Goal: Information Seeking & Learning: Learn about a topic

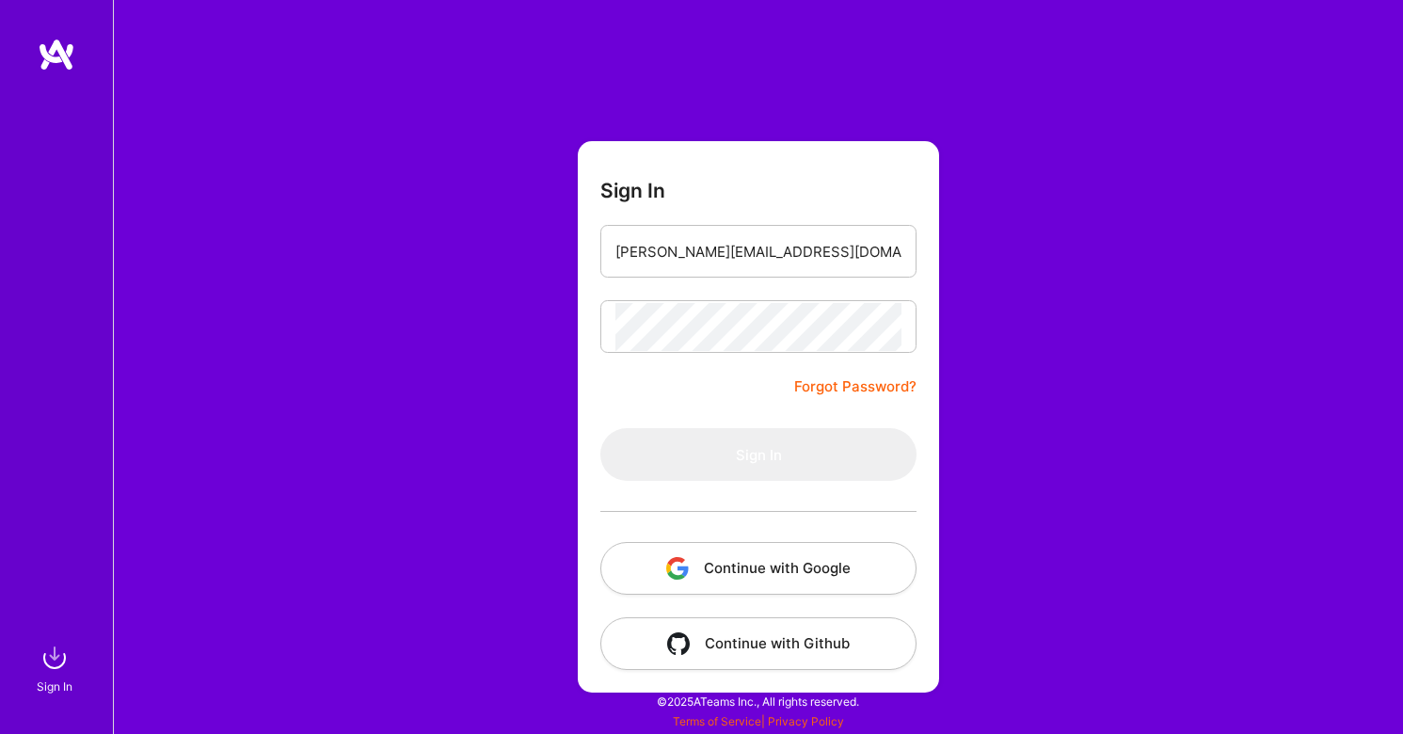
type input "[PERSON_NAME][EMAIL_ADDRESS][DOMAIN_NAME]"
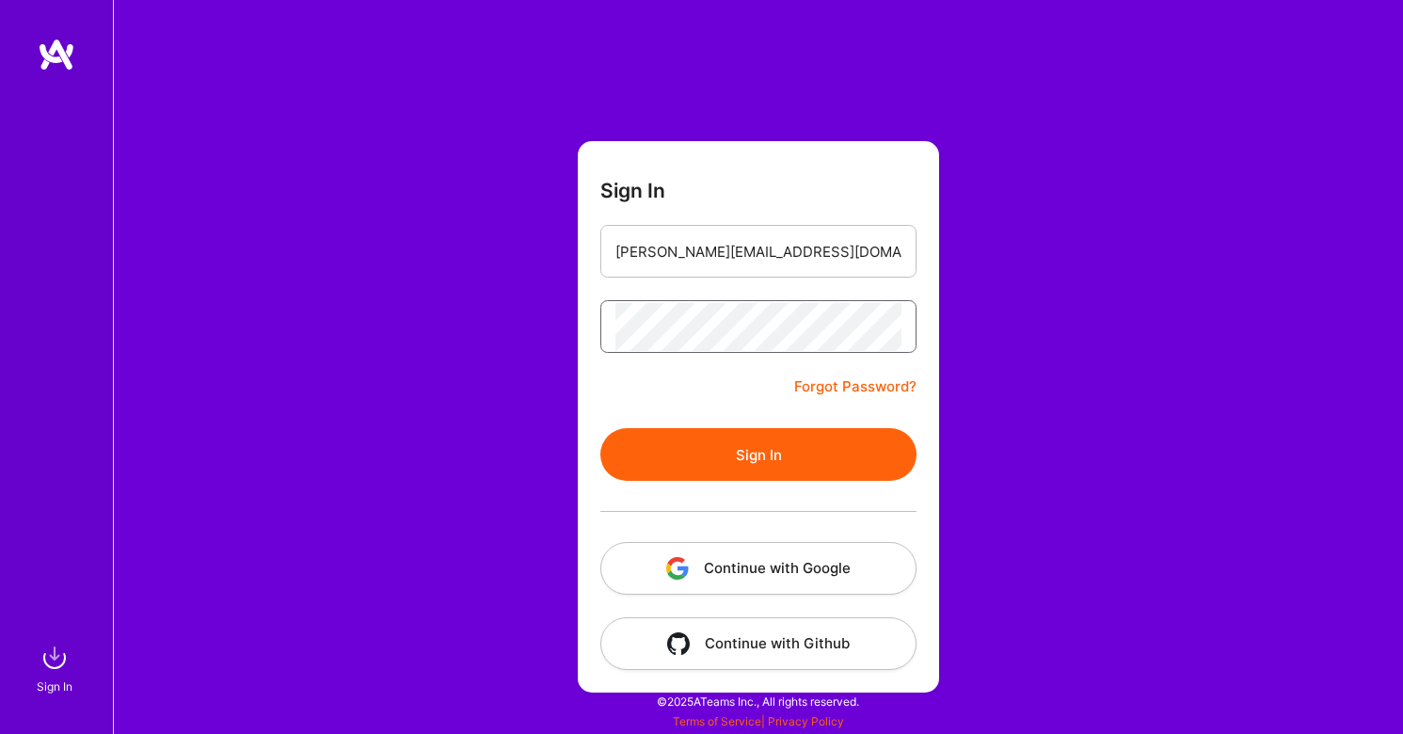
click at [758, 454] on button "Sign In" at bounding box center [758, 454] width 316 height 53
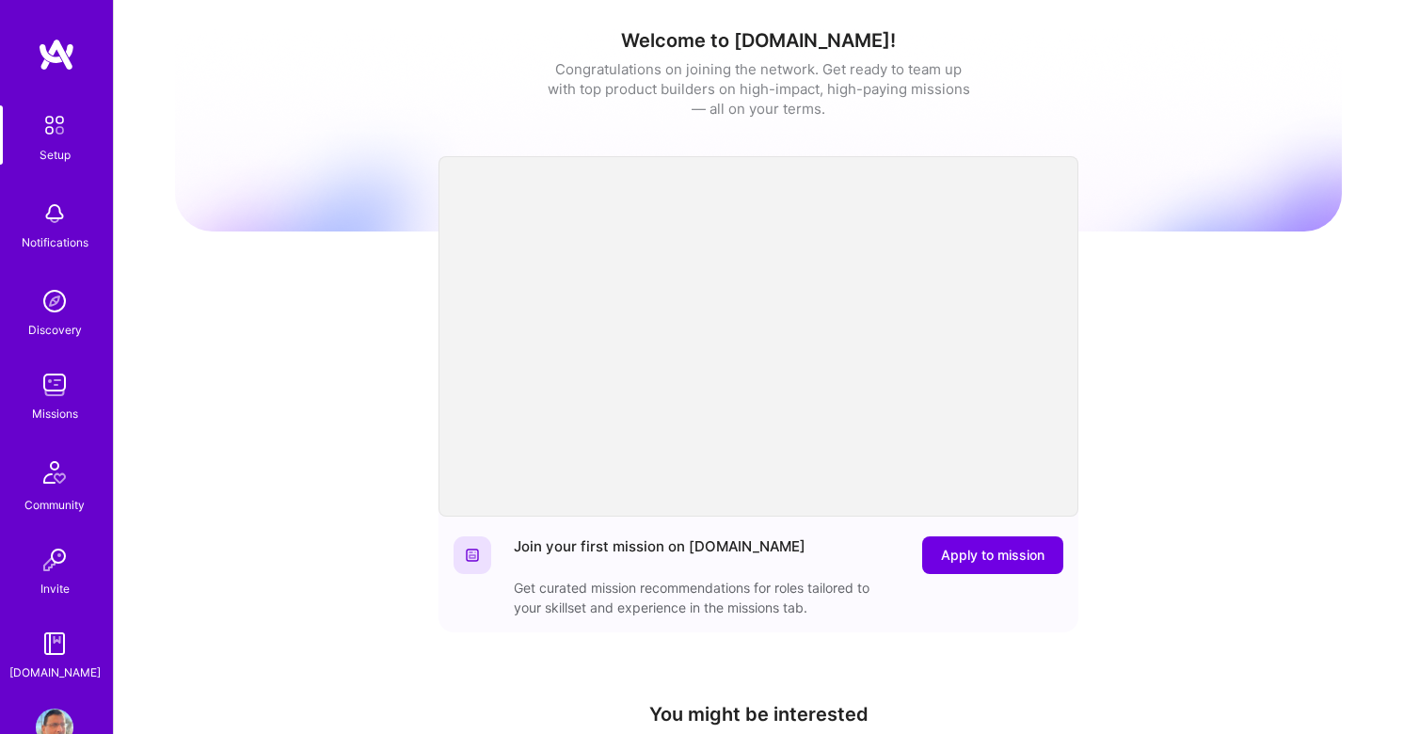
click at [52, 225] on img at bounding box center [55, 214] width 38 height 38
click at [56, 406] on div "Missions" at bounding box center [55, 414] width 46 height 20
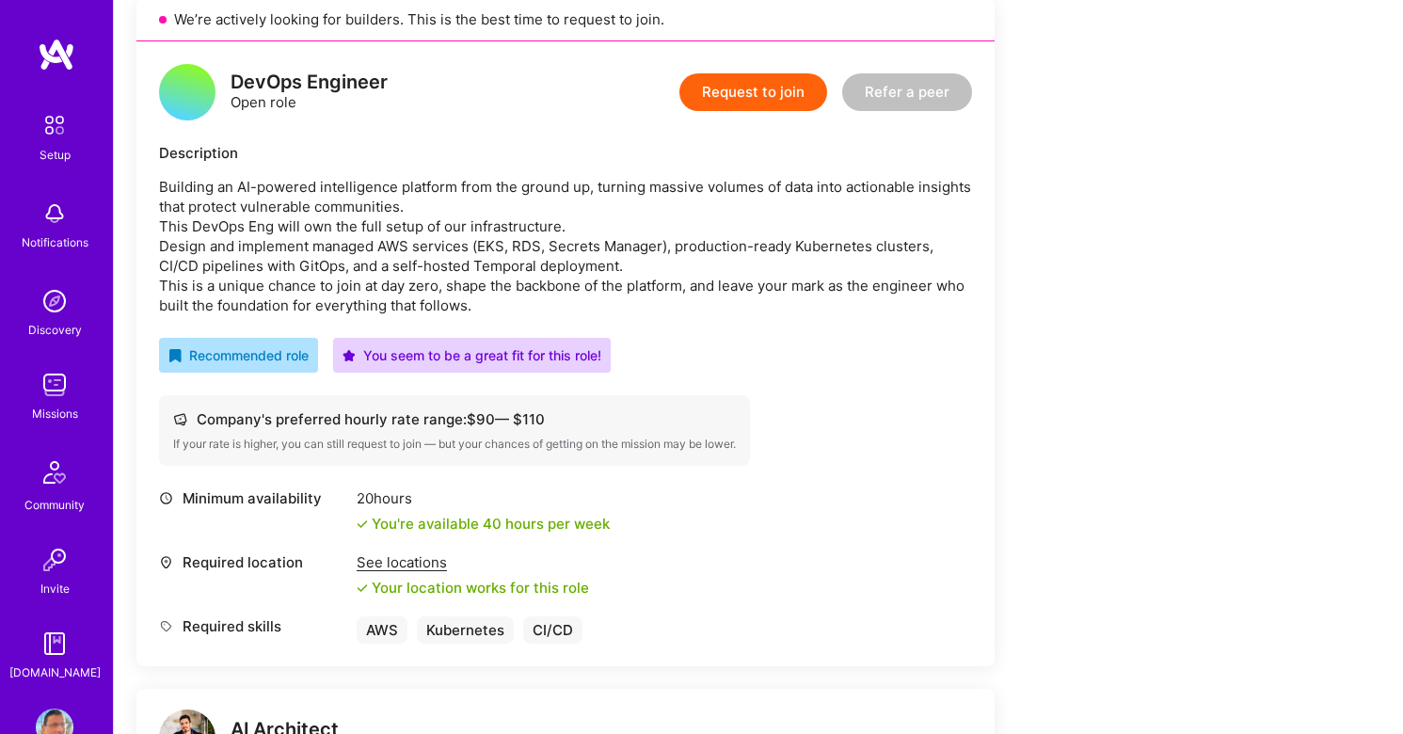
scroll to position [434, 0]
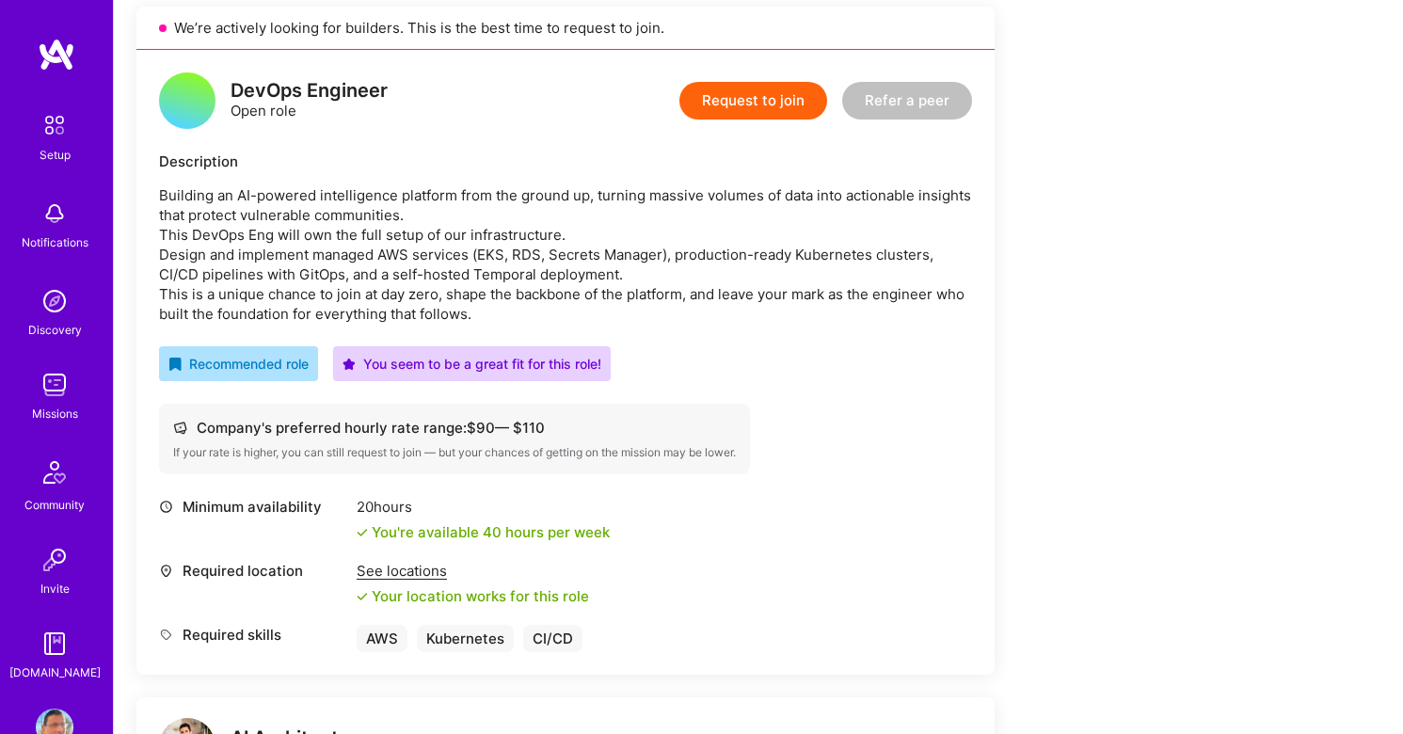
click at [59, 391] on img at bounding box center [55, 385] width 38 height 38
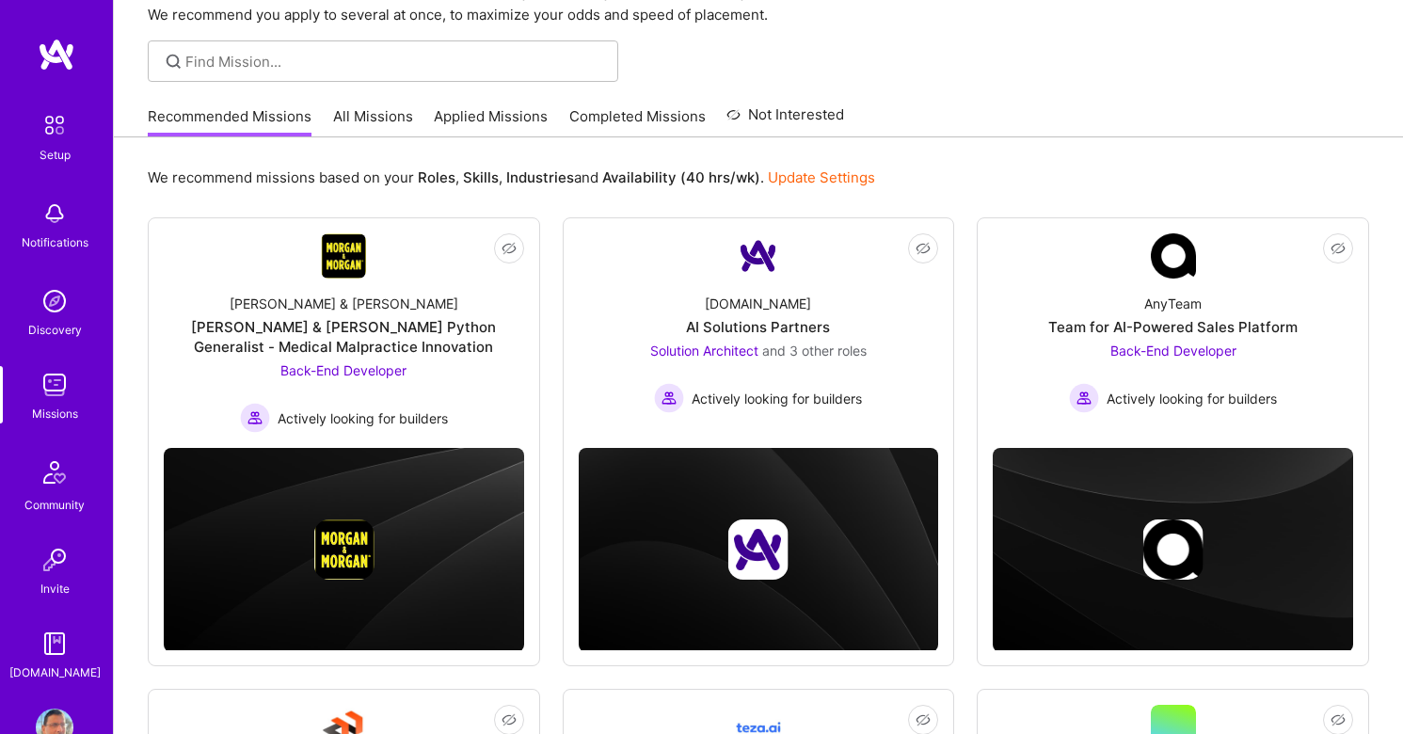
scroll to position [104, 0]
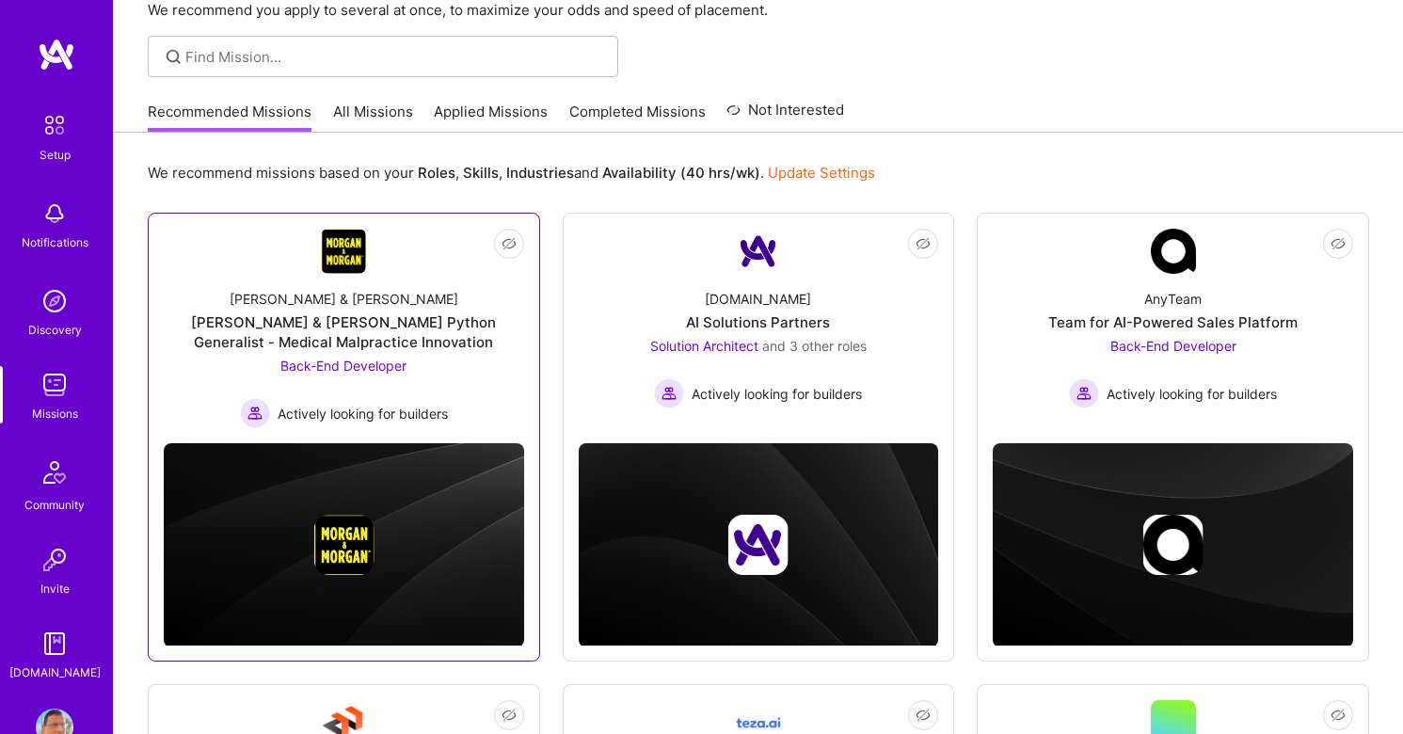
click at [384, 369] on span "Back-End Developer" at bounding box center [343, 366] width 126 height 16
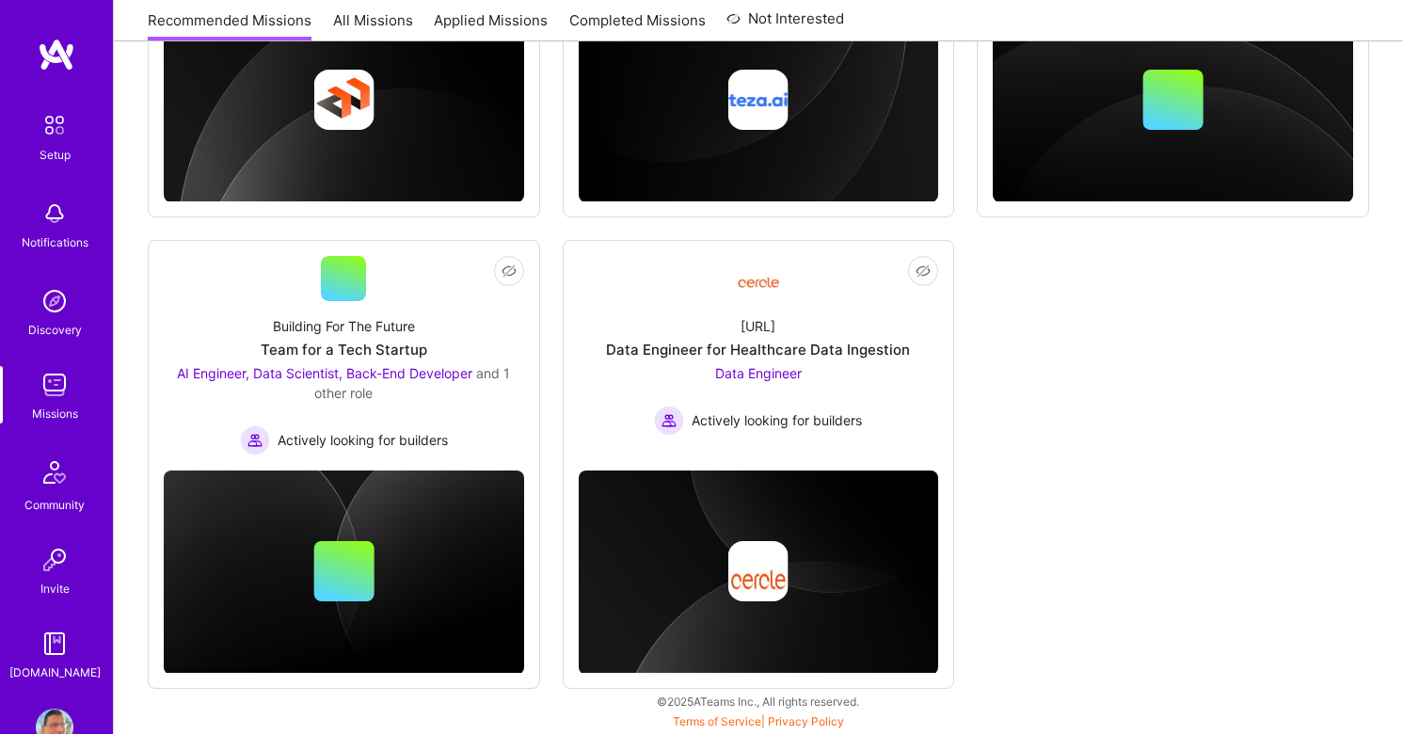
scroll to position [1070, 0]
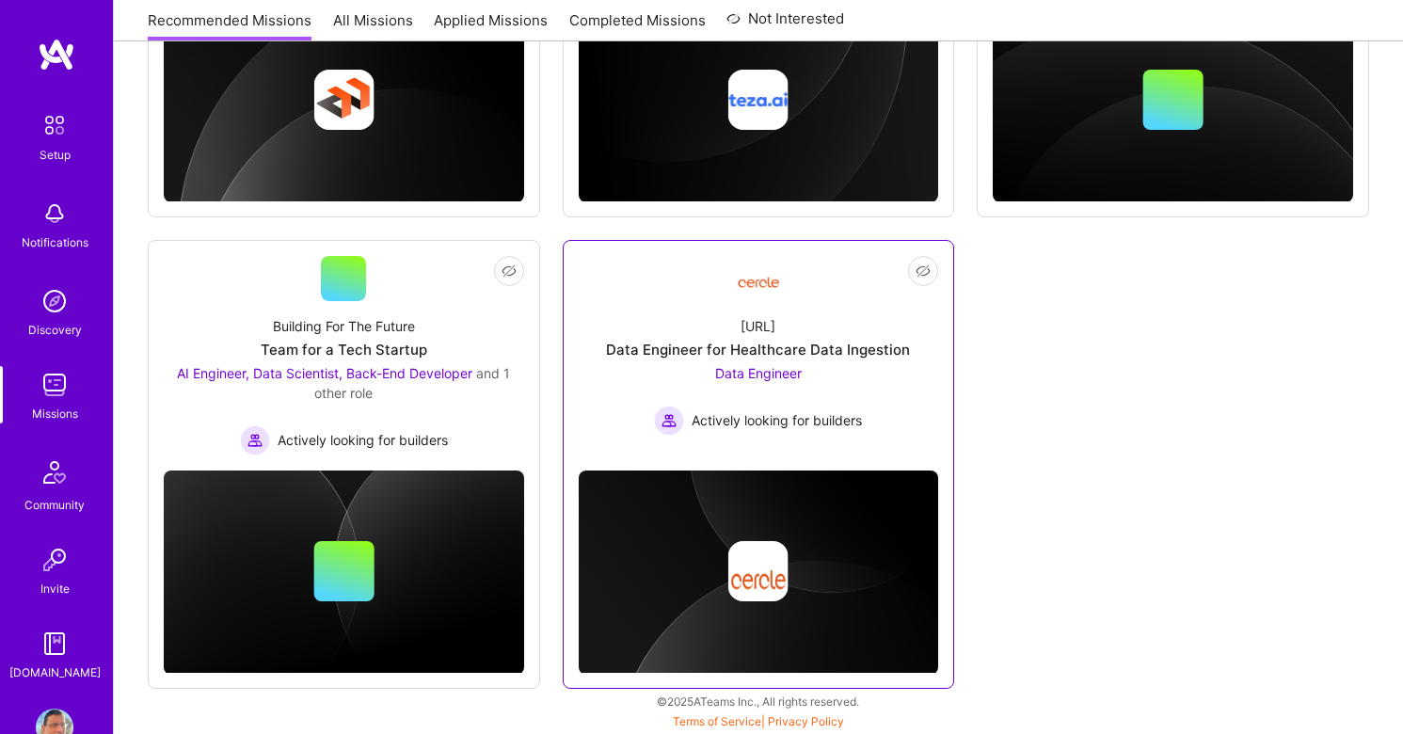
click at [772, 365] on span "Data Engineer" at bounding box center [758, 373] width 87 height 16
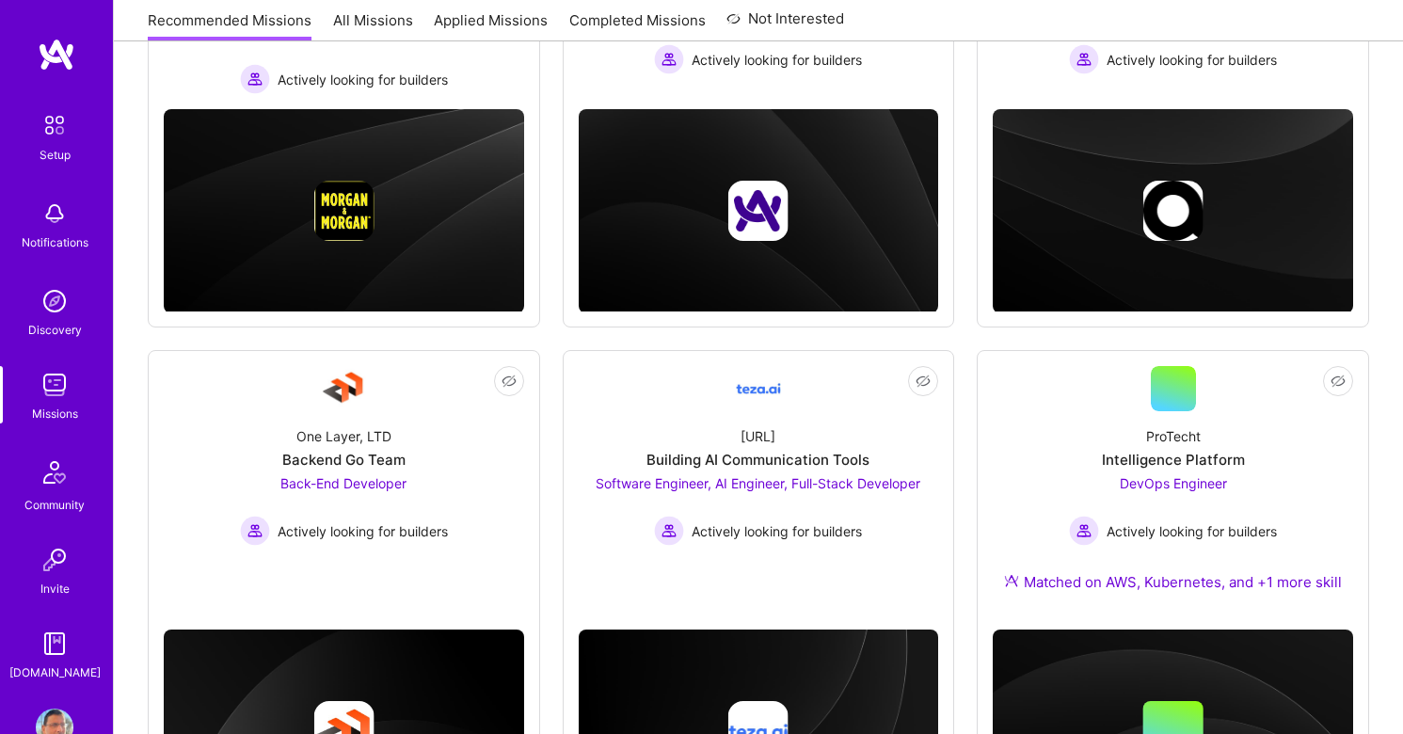
scroll to position [1070, 0]
